Goal: Check status: Check status

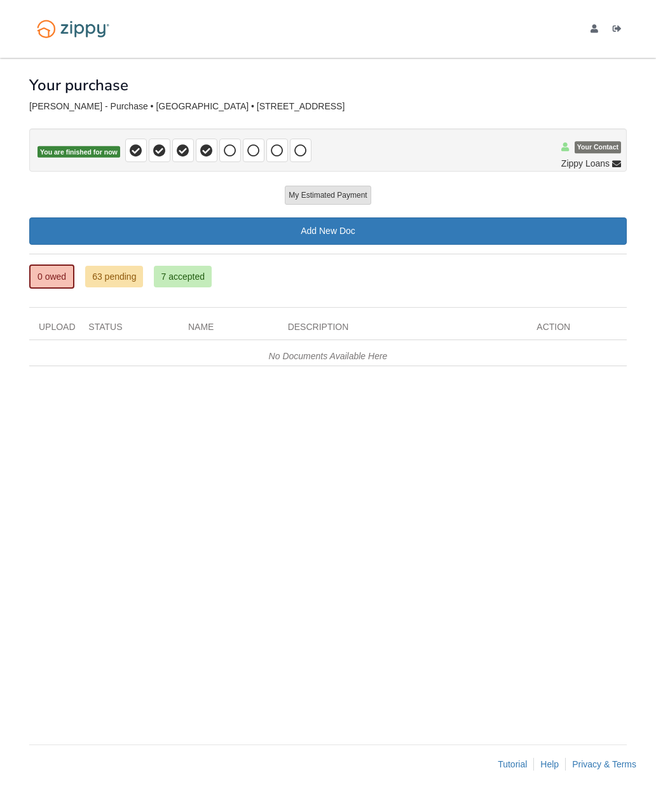
scroll to position [51, 0]
click at [348, 186] on button "My Estimated Payment" at bounding box center [328, 195] width 86 height 19
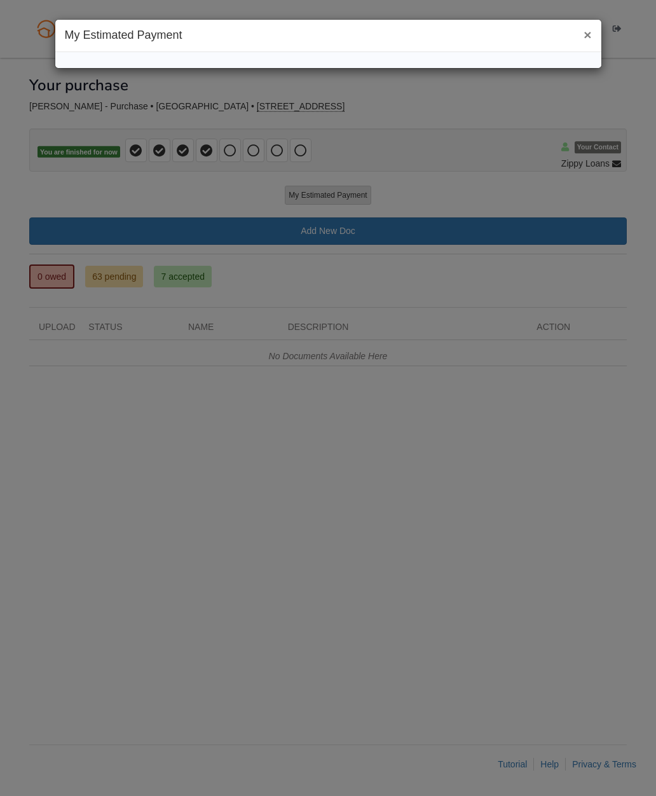
click at [590, 31] on button "×" at bounding box center [588, 34] width 8 height 13
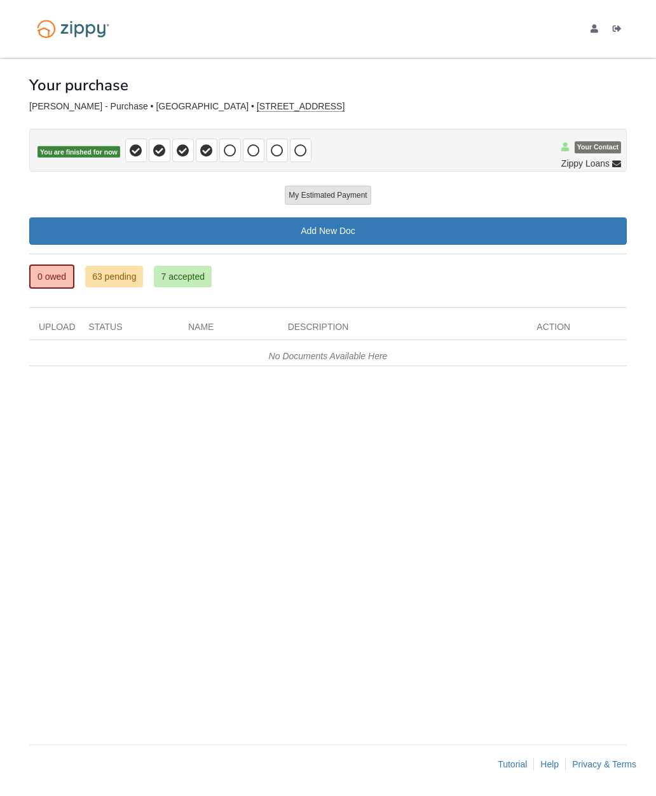
click at [132, 266] on link "63 pending" at bounding box center [114, 277] width 58 height 22
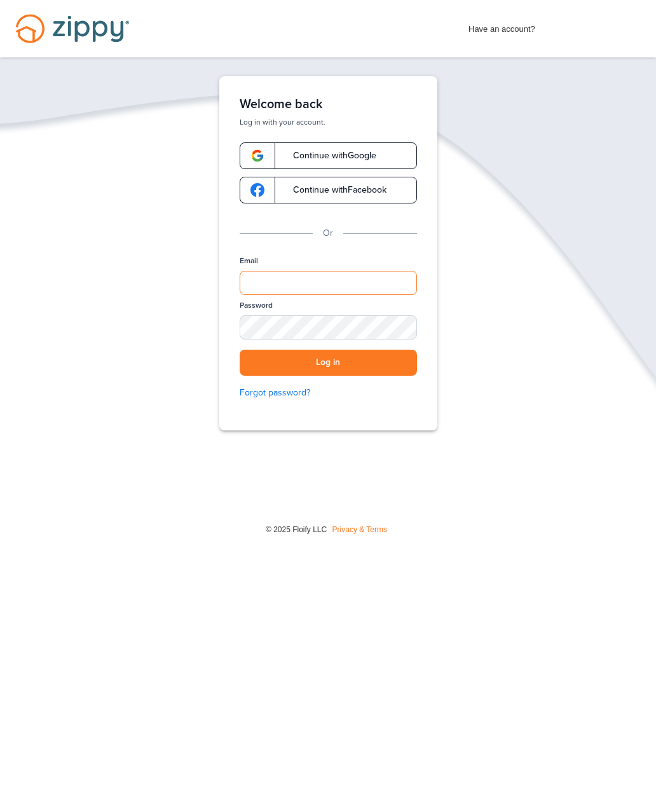
click at [355, 288] on input "Email" at bounding box center [328, 283] width 177 height 24
type input "**********"
click at [400, 363] on button "Log in" at bounding box center [328, 363] width 177 height 26
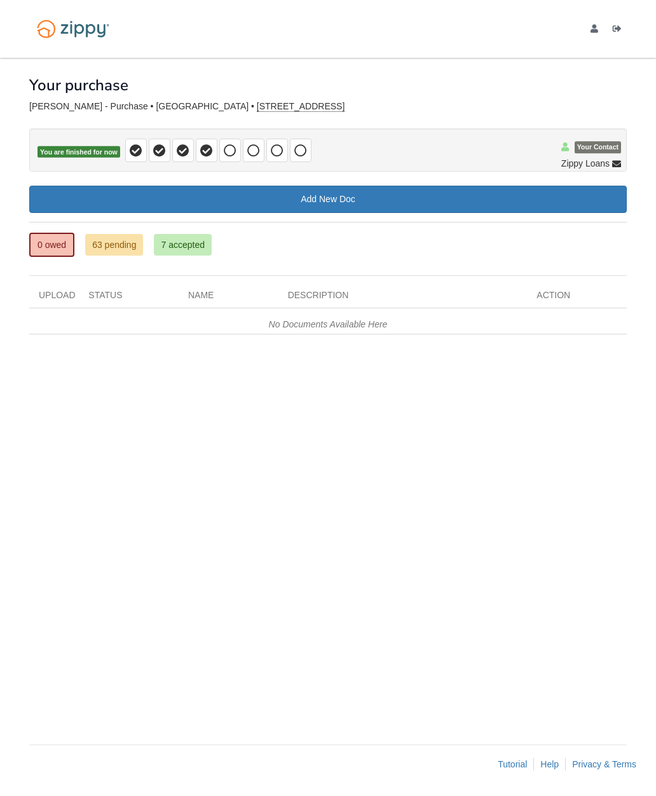
click at [125, 242] on link "63 pending" at bounding box center [114, 245] width 58 height 22
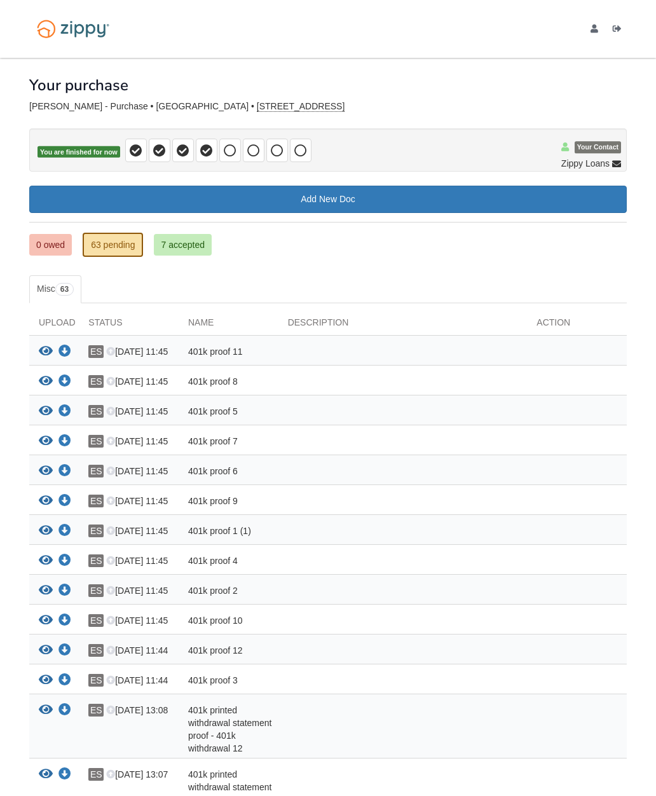
click at [197, 245] on link "7 accepted" at bounding box center [183, 245] width 58 height 22
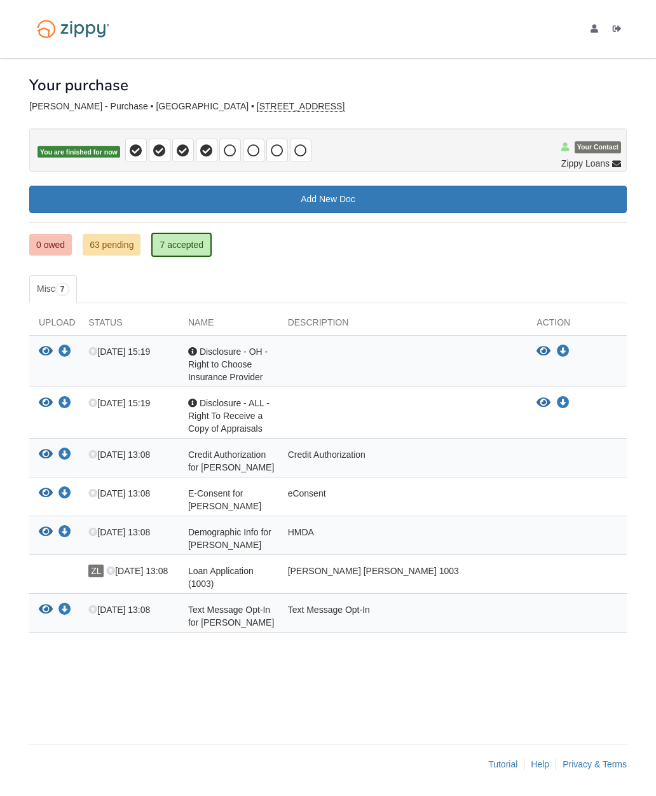
click at [122, 240] on link "63 pending" at bounding box center [112, 245] width 58 height 22
